Goal: Task Accomplishment & Management: Manage account settings

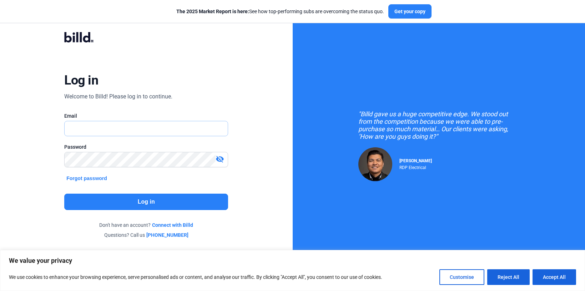
click at [132, 127] on input "text" at bounding box center [142, 128] width 155 height 15
type input "[EMAIL_ADDRESS][DOMAIN_NAME]"
click at [162, 202] on button "Log in" at bounding box center [146, 202] width 164 height 16
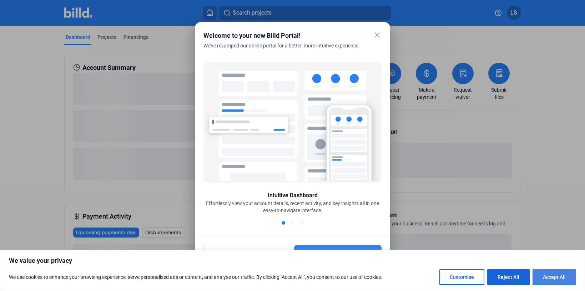
click at [542, 279] on button "Accept All" at bounding box center [555, 278] width 44 height 16
checkbox input "true"
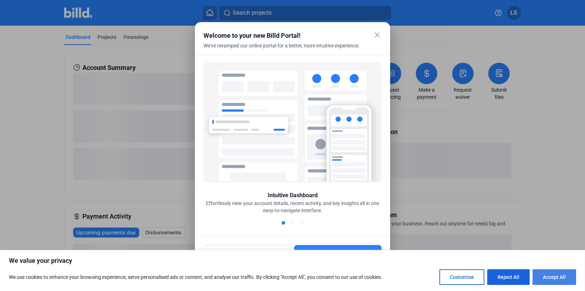
checkbox input "true"
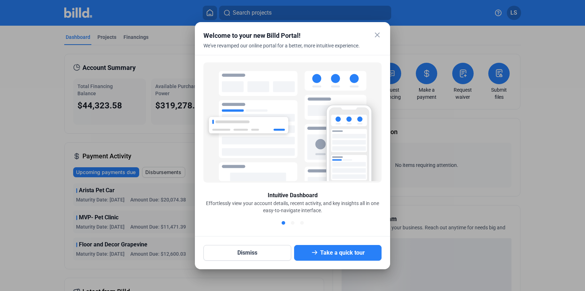
click at [373, 36] on mat-icon "close" at bounding box center [377, 35] width 9 height 9
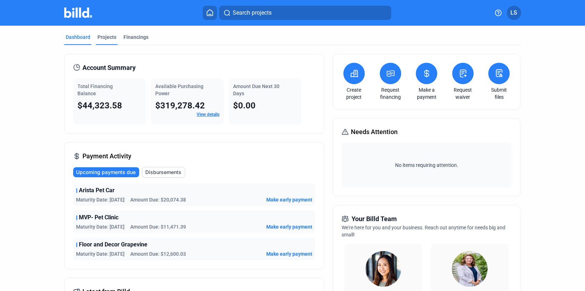
click at [101, 38] on div "Projects" at bounding box center [106, 37] width 19 height 7
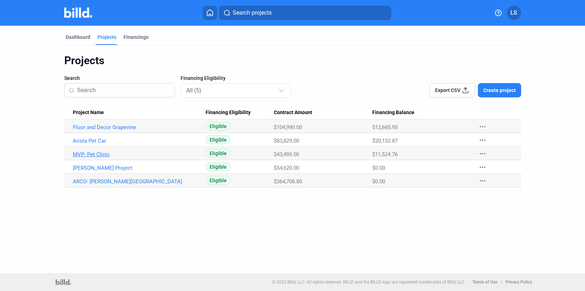
click at [94, 154] on link "MVP- Pet Clinic" at bounding box center [139, 154] width 133 height 6
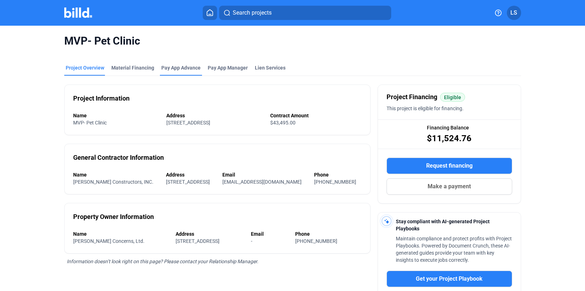
click at [182, 69] on div "Pay App Advance" at bounding box center [180, 67] width 39 height 7
